Goal: Task Accomplishment & Management: Manage account settings

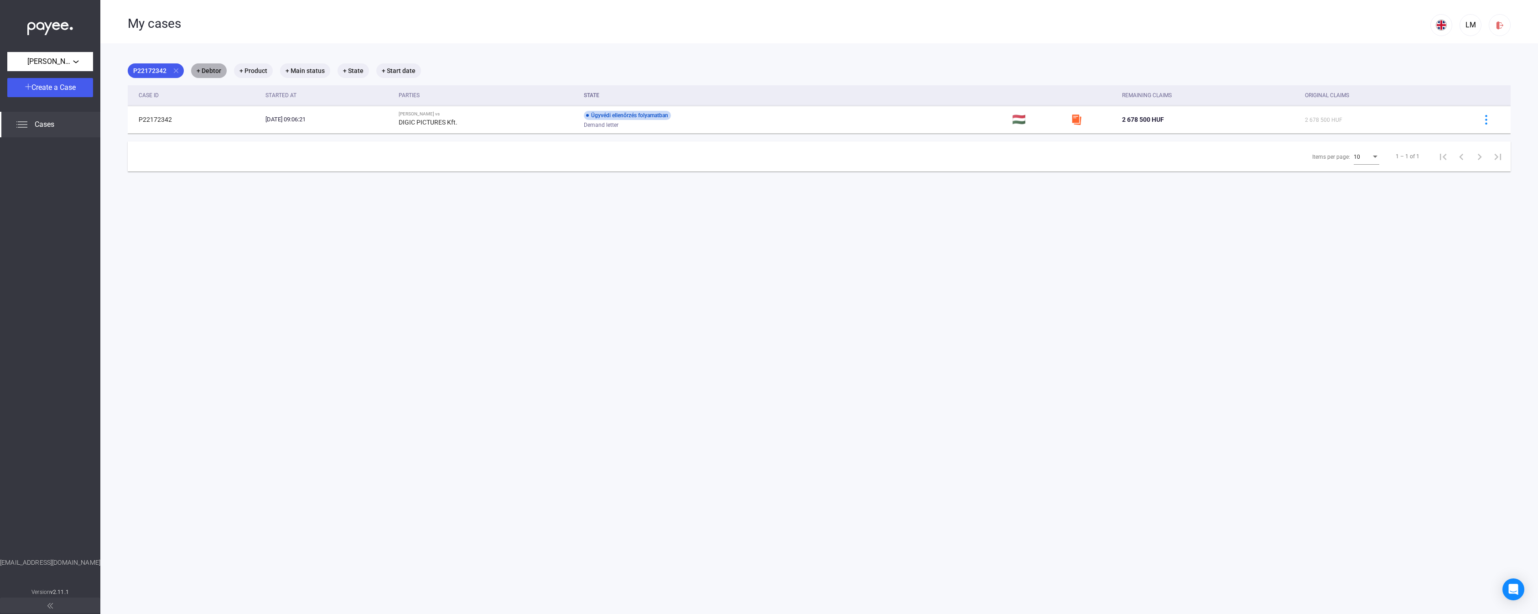
click at [211, 75] on mat-chip "+ Debtor" at bounding box center [209, 70] width 36 height 15
click at [289, 218] on div at bounding box center [769, 307] width 1538 height 614
click at [47, 130] on div "Cases" at bounding box center [50, 125] width 100 height 26
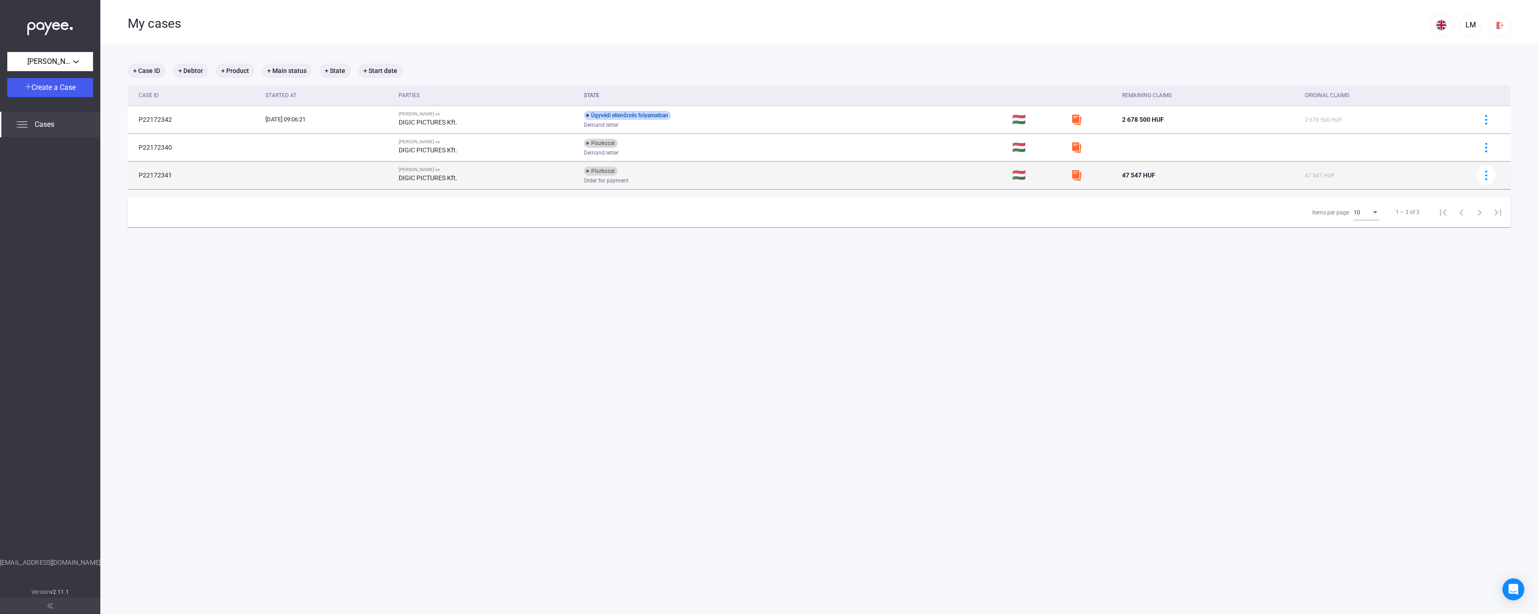
click at [894, 180] on td "Piszkozat Order for payment" at bounding box center [794, 175] width 428 height 27
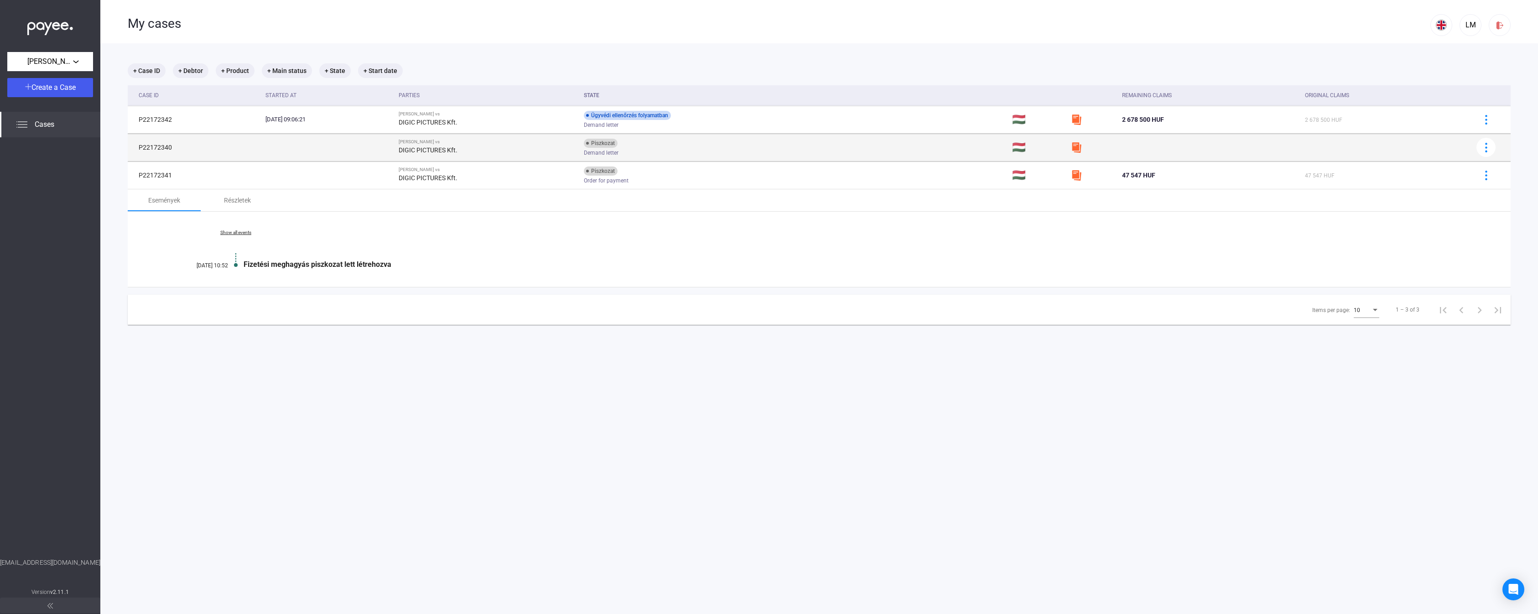
click at [875, 156] on td "Piszkozat Demand letter" at bounding box center [794, 147] width 428 height 27
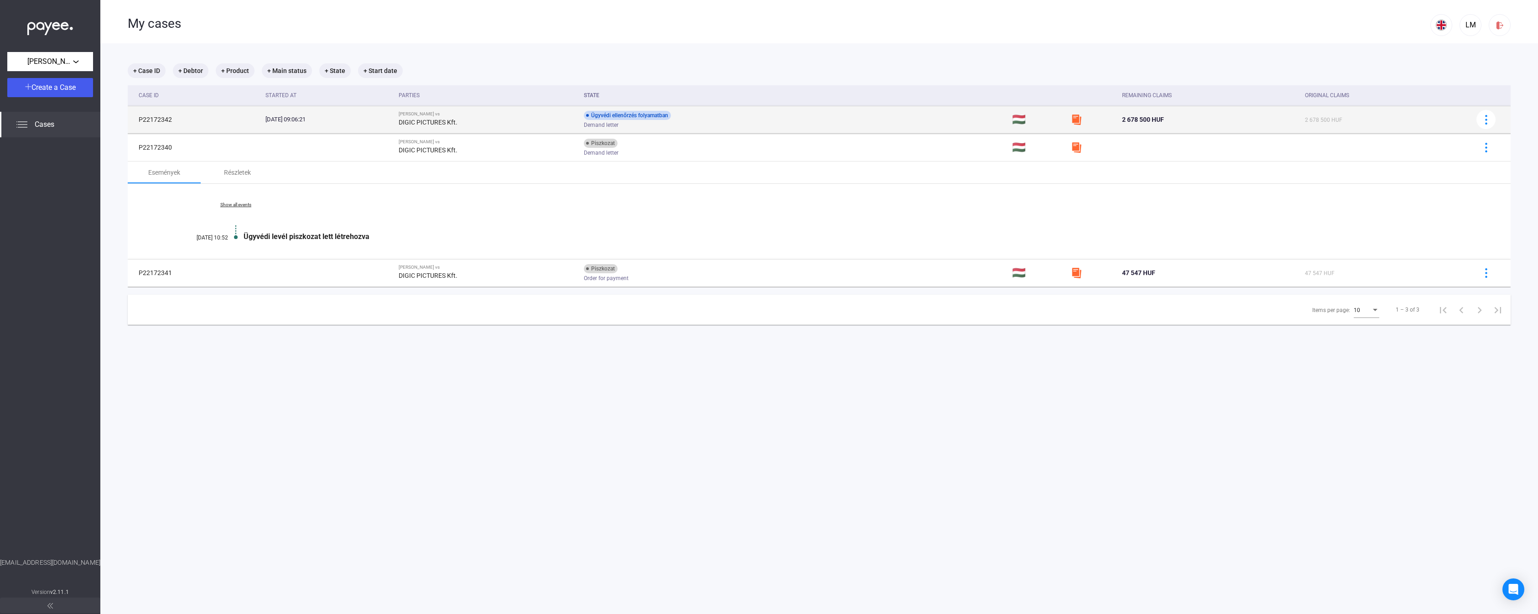
click at [859, 127] on td "Ügyvédi ellenőrzés folyamatban Demand letter" at bounding box center [794, 119] width 428 height 27
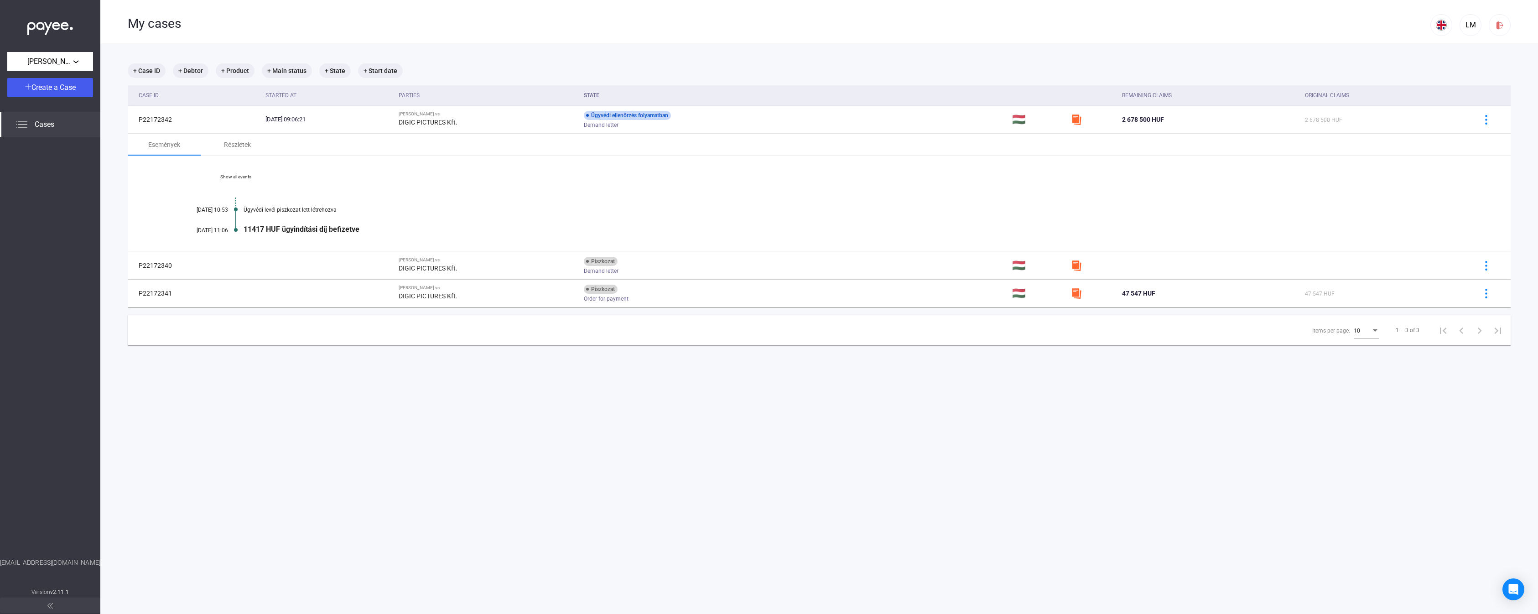
click at [1253, 302] on td "47 547 HUF" at bounding box center [1210, 293] width 183 height 27
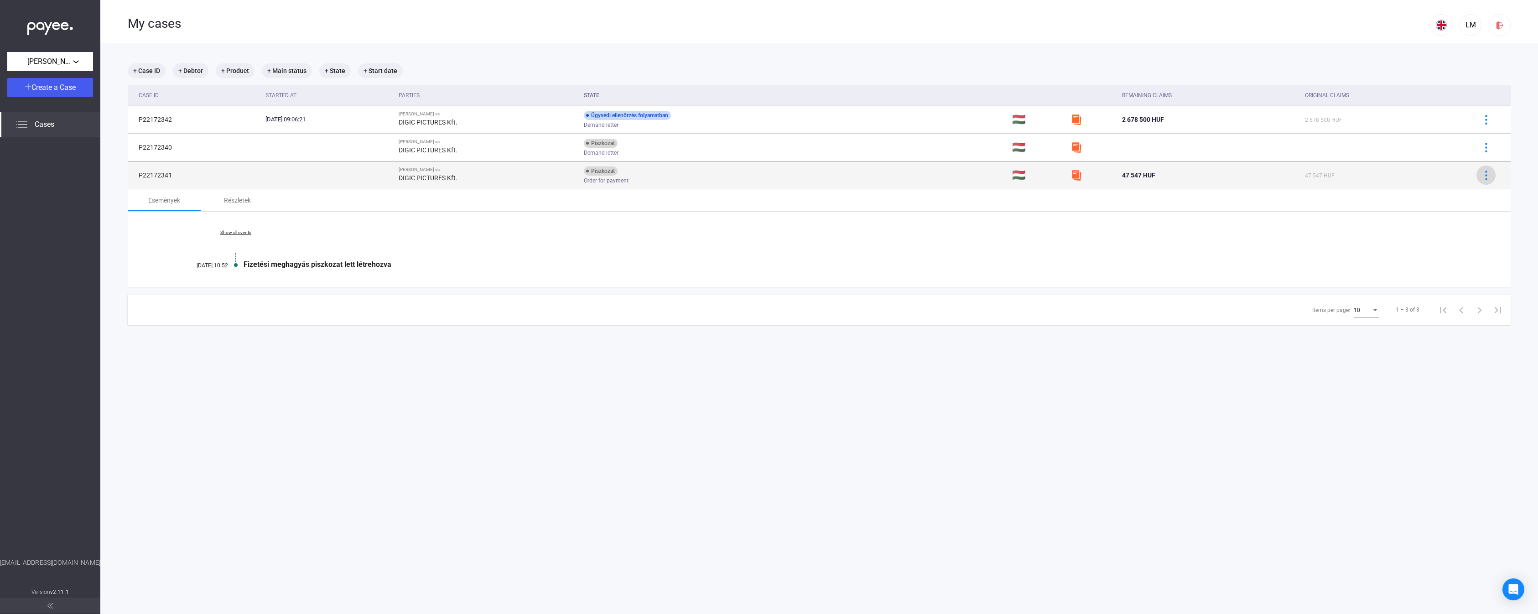
click at [1491, 177] on img at bounding box center [1487, 176] width 10 height 10
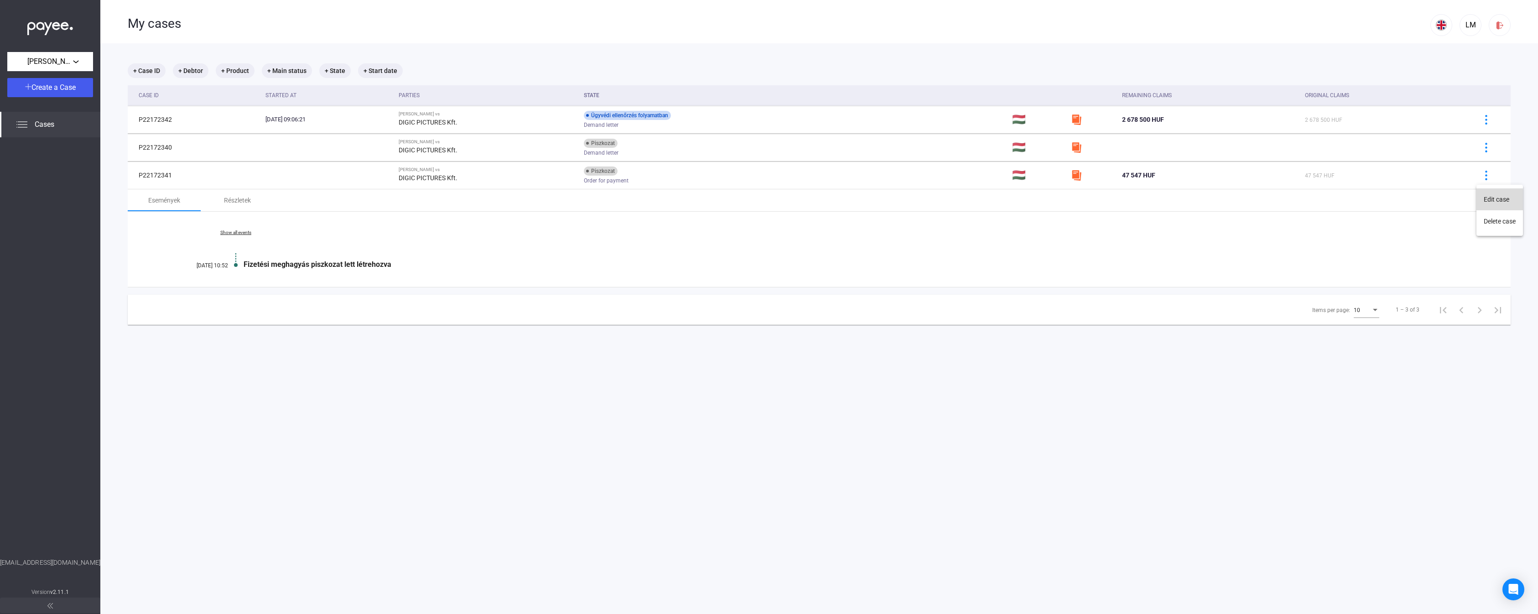
click at [1497, 199] on button "Edit case" at bounding box center [1500, 199] width 47 height 22
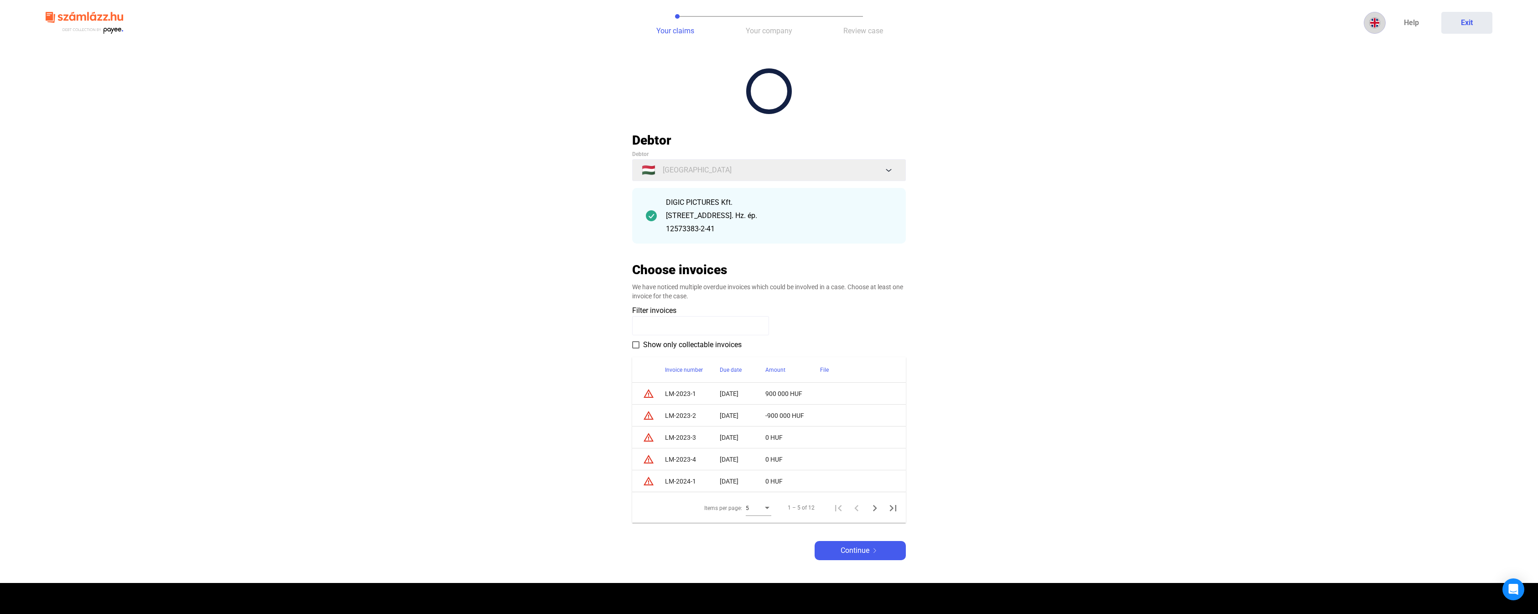
click at [1374, 24] on img at bounding box center [1375, 22] width 11 height 11
click at [1377, 47] on img at bounding box center [1376, 44] width 11 height 11
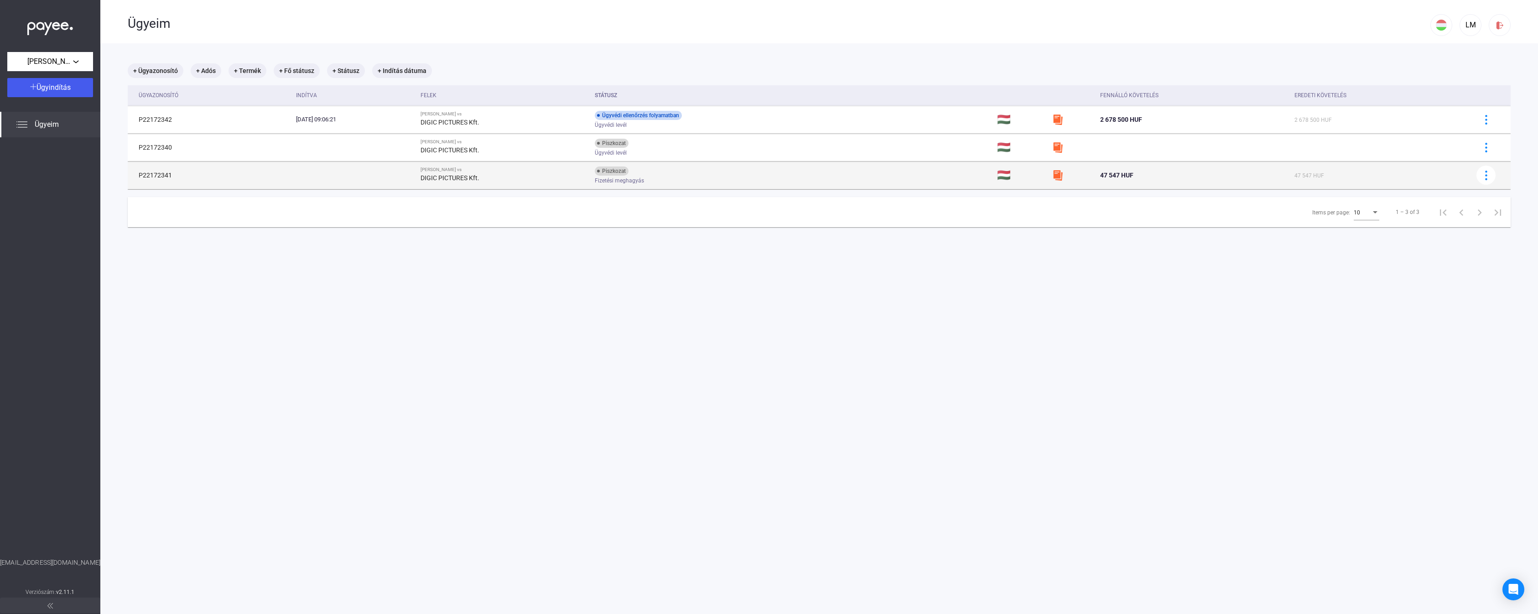
click at [711, 177] on div "Fizetési meghagyás" at bounding box center [668, 180] width 146 height 7
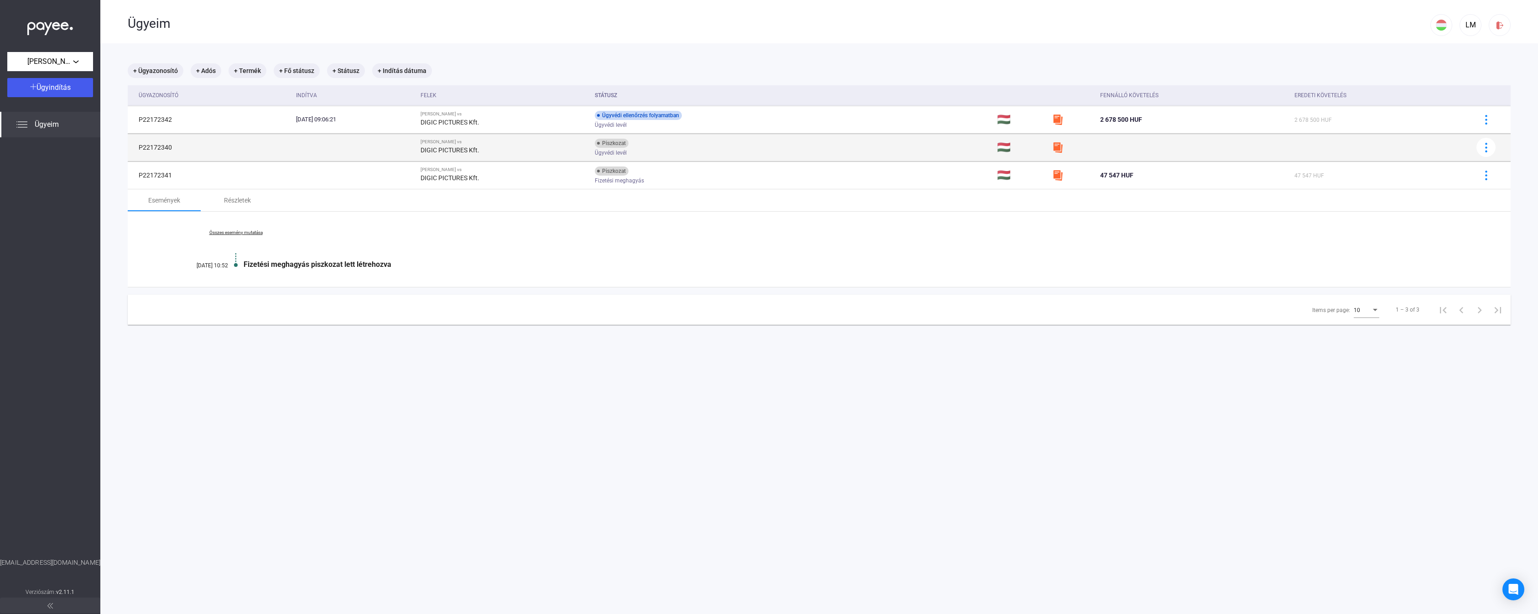
click at [740, 139] on div "Piszkozat Ügyvédi levél" at bounding box center [668, 148] width 146 height 18
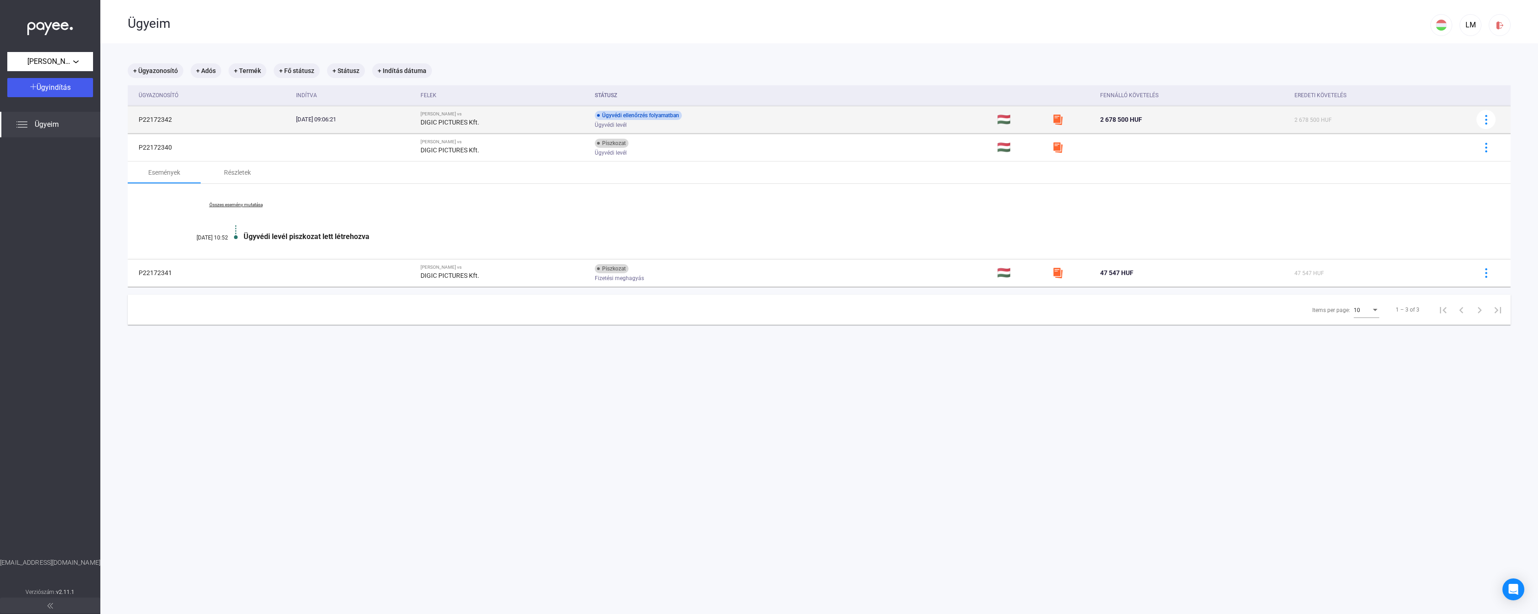
click at [740, 119] on div "Ügyvédi ellenőrzés folyamatban Ügyvédi levél" at bounding box center [668, 120] width 146 height 18
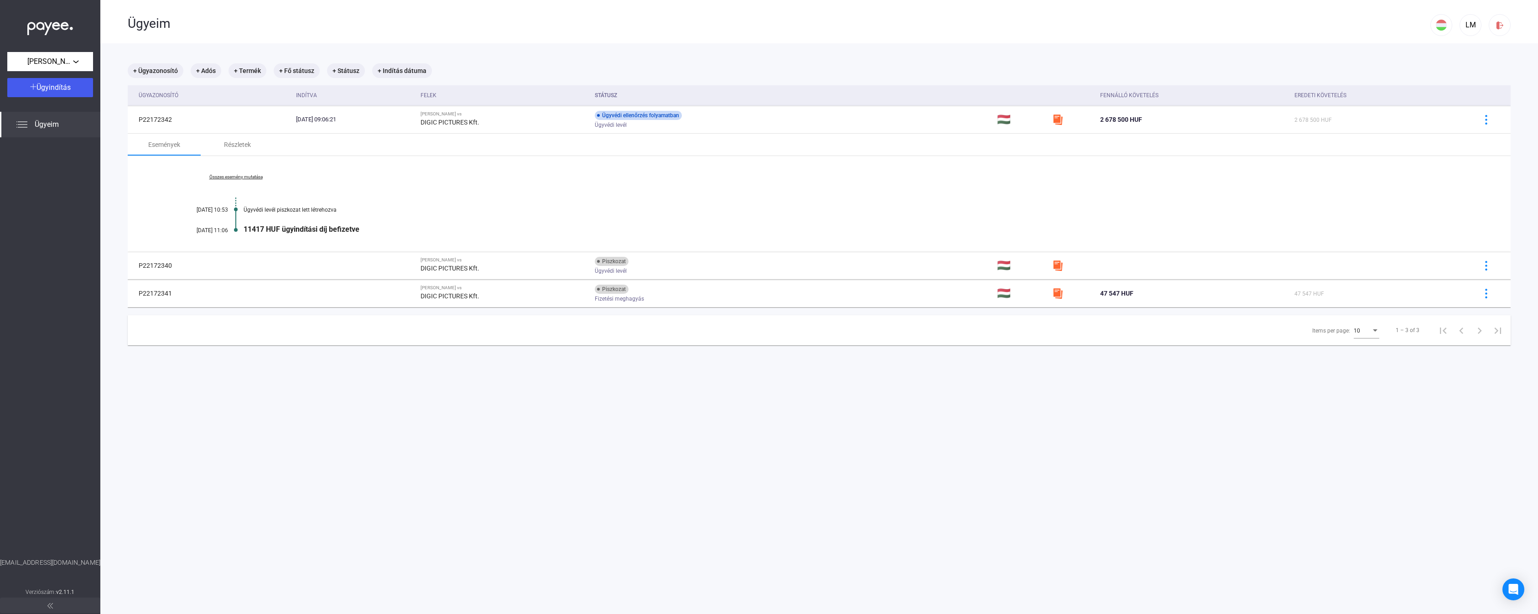
click at [606, 424] on main "+ Ügyazonosító + Adós + Termék + Fő státusz + Státusz + Indítás dátuma Ügyazono…" at bounding box center [819, 350] width 1438 height 614
click at [248, 142] on div "Részletek" at bounding box center [237, 144] width 27 height 11
